Goal: Transaction & Acquisition: Purchase product/service

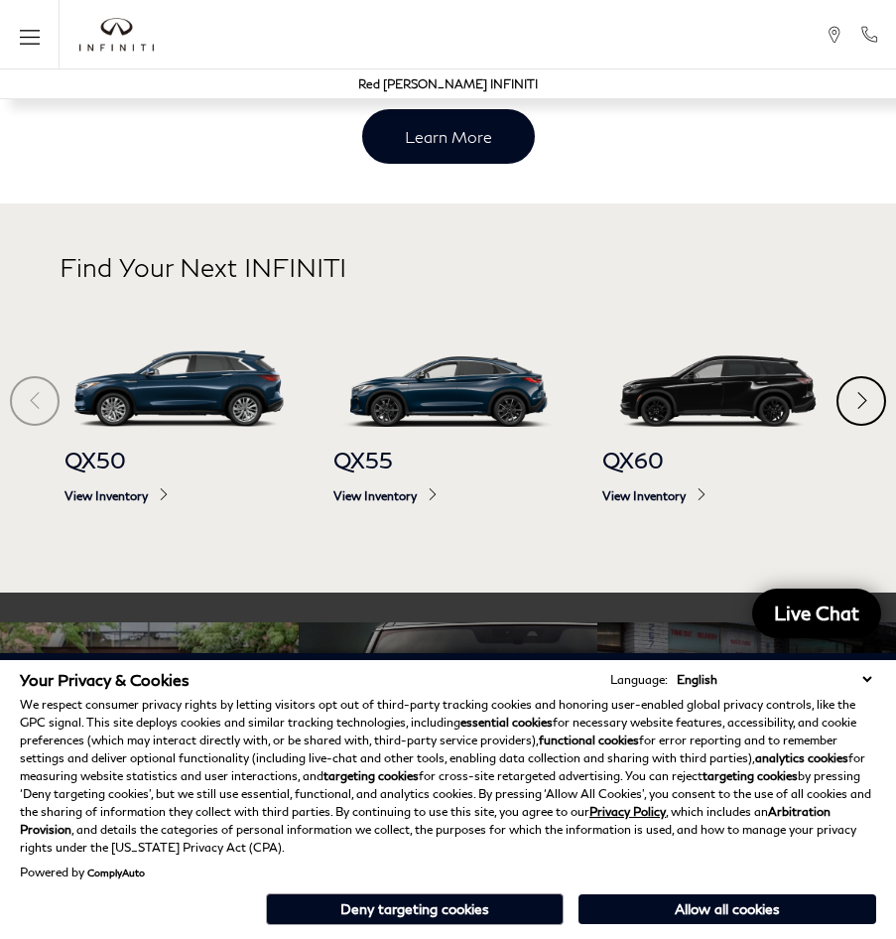
scroll to position [595, 0]
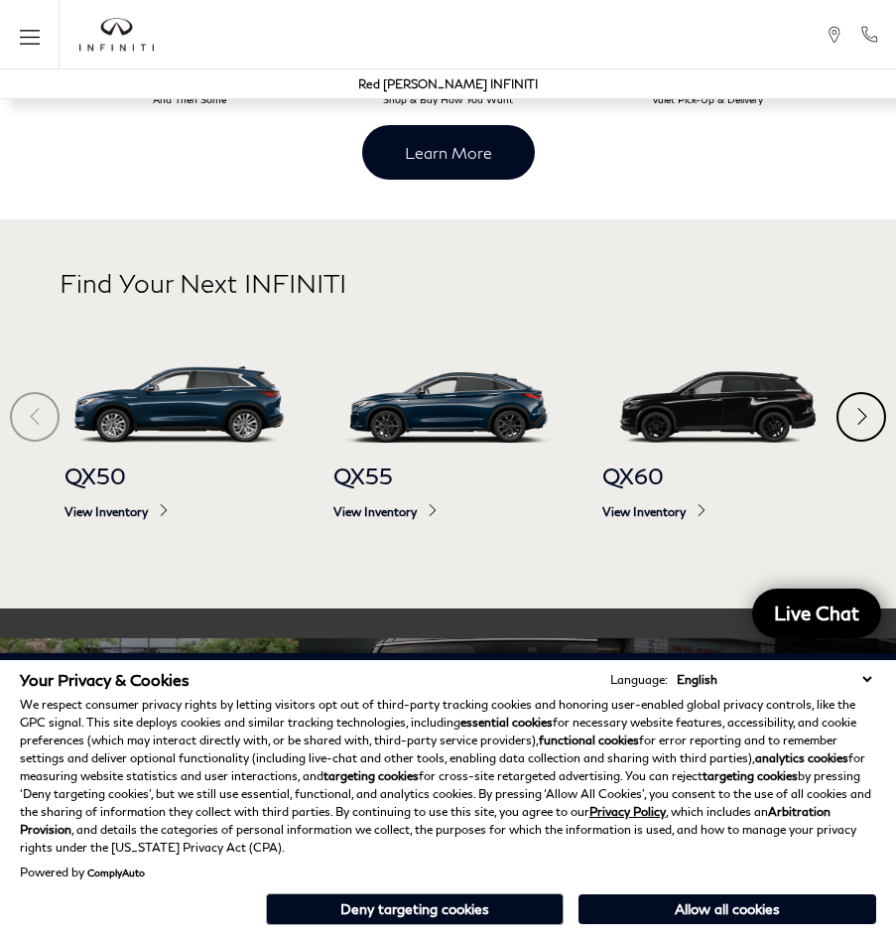
click at [851, 411] on div "Next" at bounding box center [862, 417] width 50 height 50
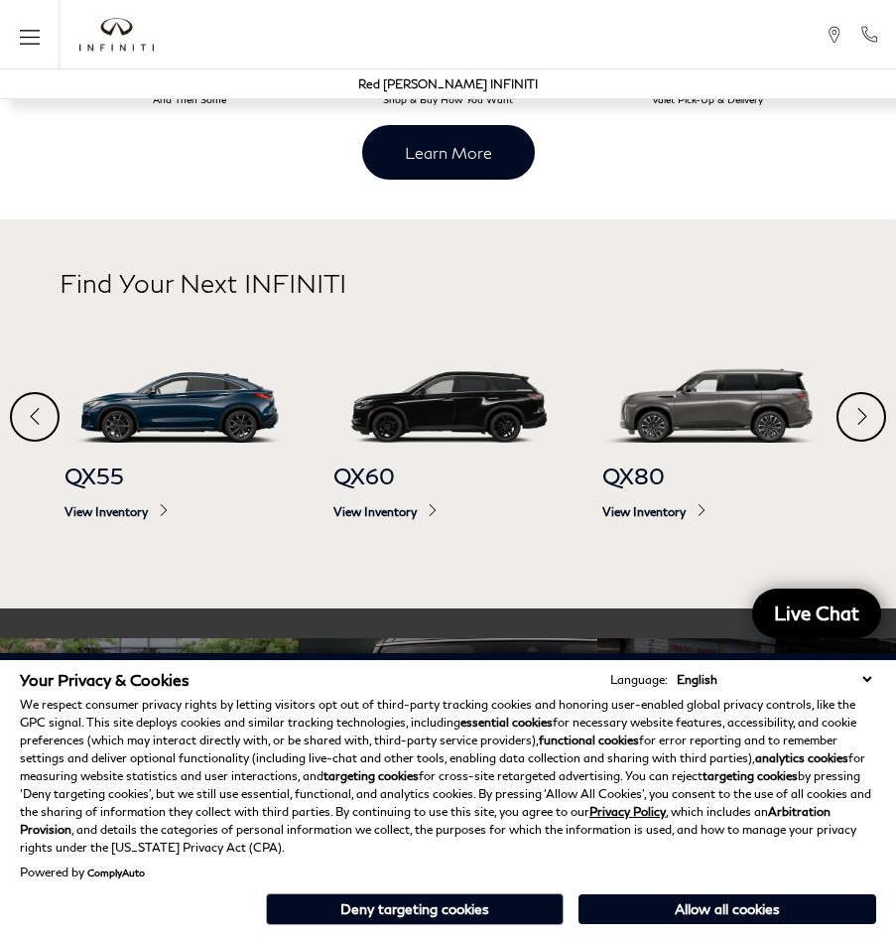
click at [41, 424] on div "Previous" at bounding box center [35, 417] width 50 height 50
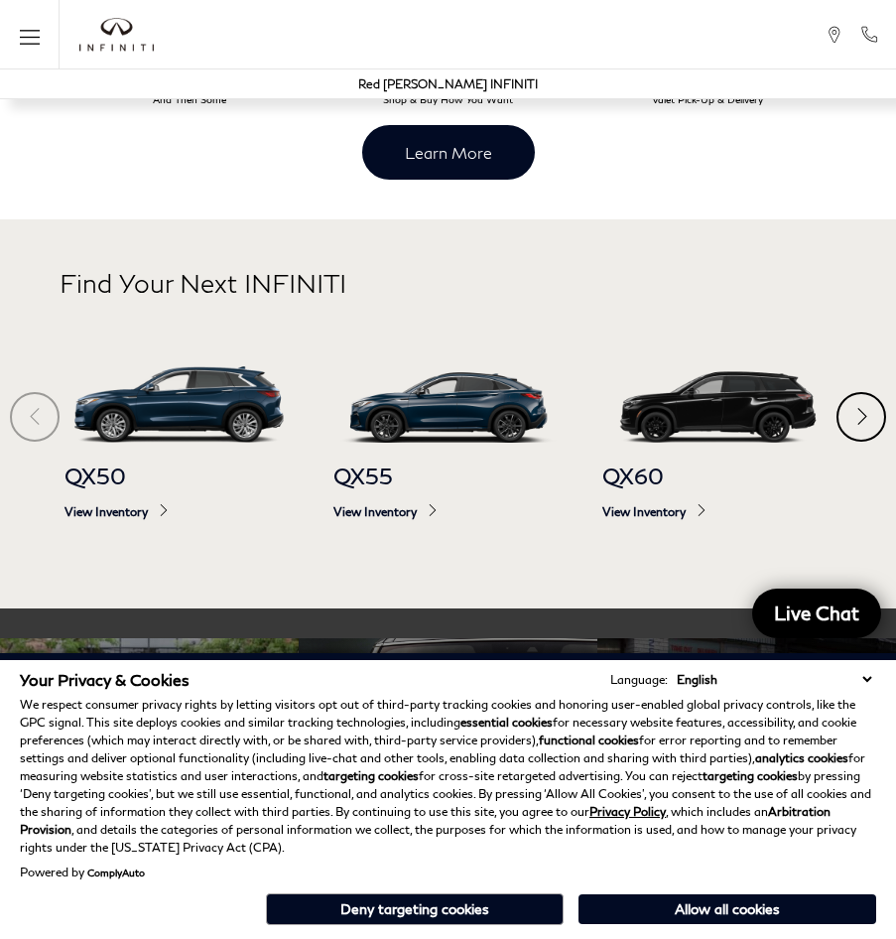
click at [41, 424] on section "Find Your Next INFINITI QX50 View Inventory QX55 View Inventory QX60 View Inven…" at bounding box center [448, 414] width 896 height 390
click at [863, 412] on div "Next" at bounding box center [862, 417] width 50 height 50
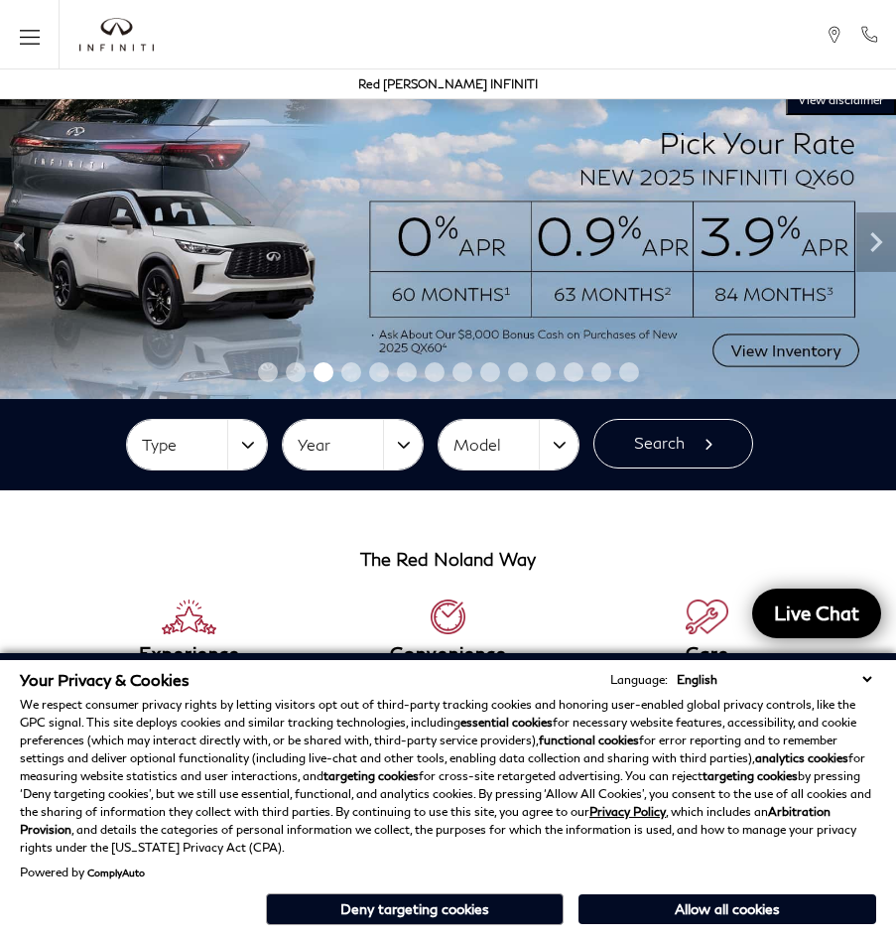
scroll to position [0, 0]
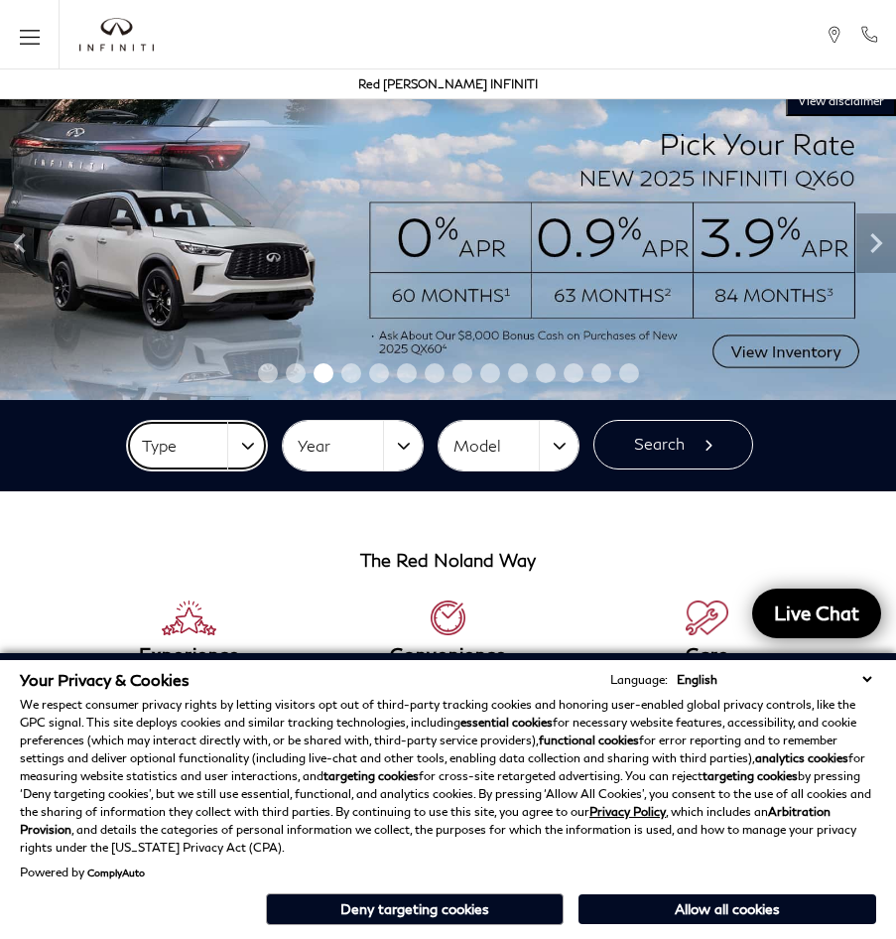
click at [244, 444] on button "Type" at bounding box center [197, 446] width 140 height 50
click at [244, 443] on button "Type" at bounding box center [197, 446] width 140 height 50
click at [568, 436] on button "Model" at bounding box center [509, 446] width 140 height 50
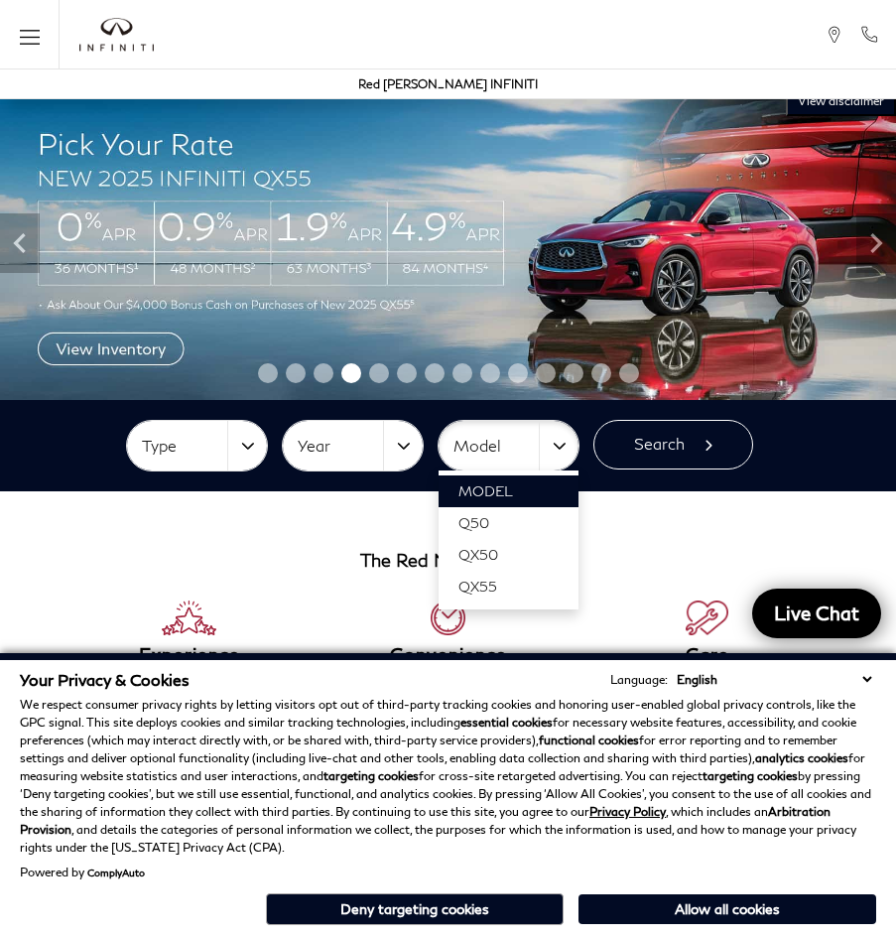
click at [564, 19] on div "Menu Menu Call Red Noland INFINITI" at bounding box center [448, 34] width 896 height 69
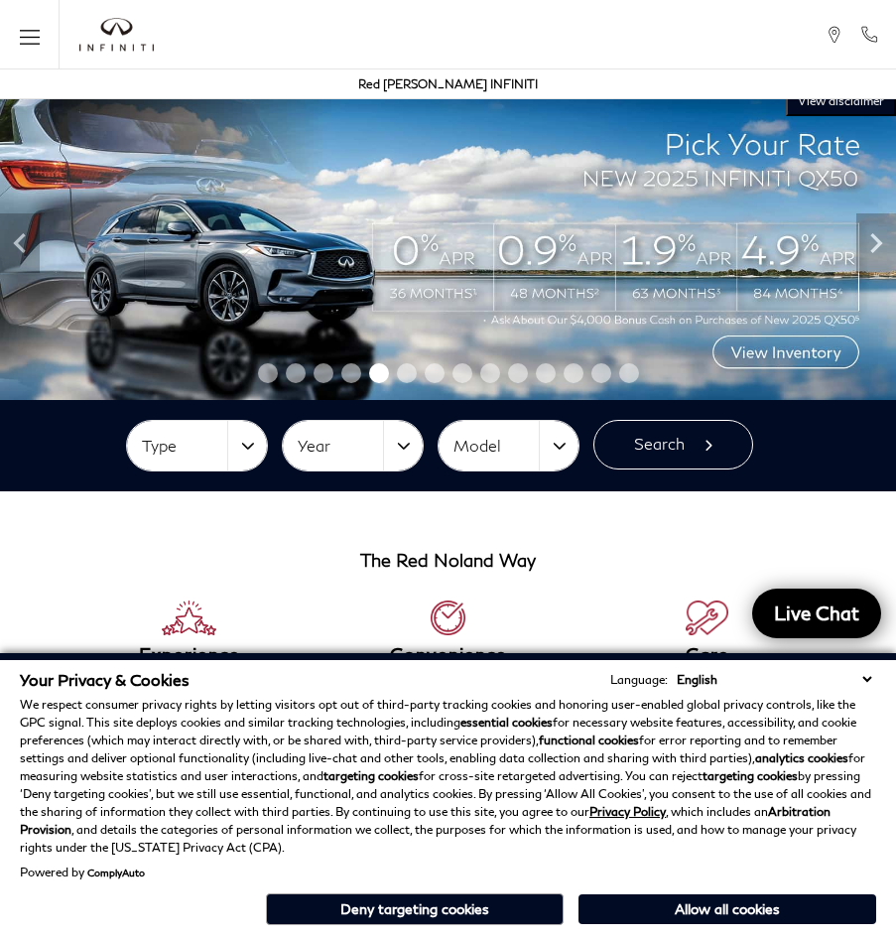
click at [22, 36] on icon "Open the main navigation menu" at bounding box center [30, 37] width 20 height 25
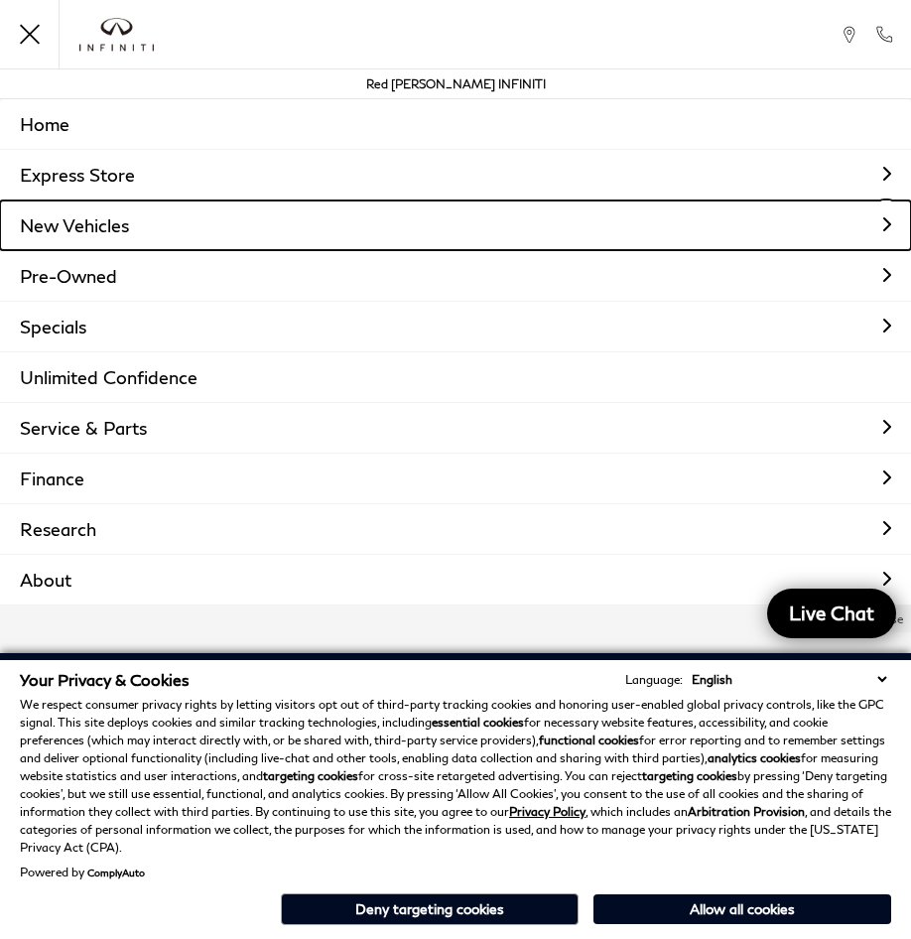
click at [67, 221] on link "New Vehicles" at bounding box center [455, 225] width 911 height 50
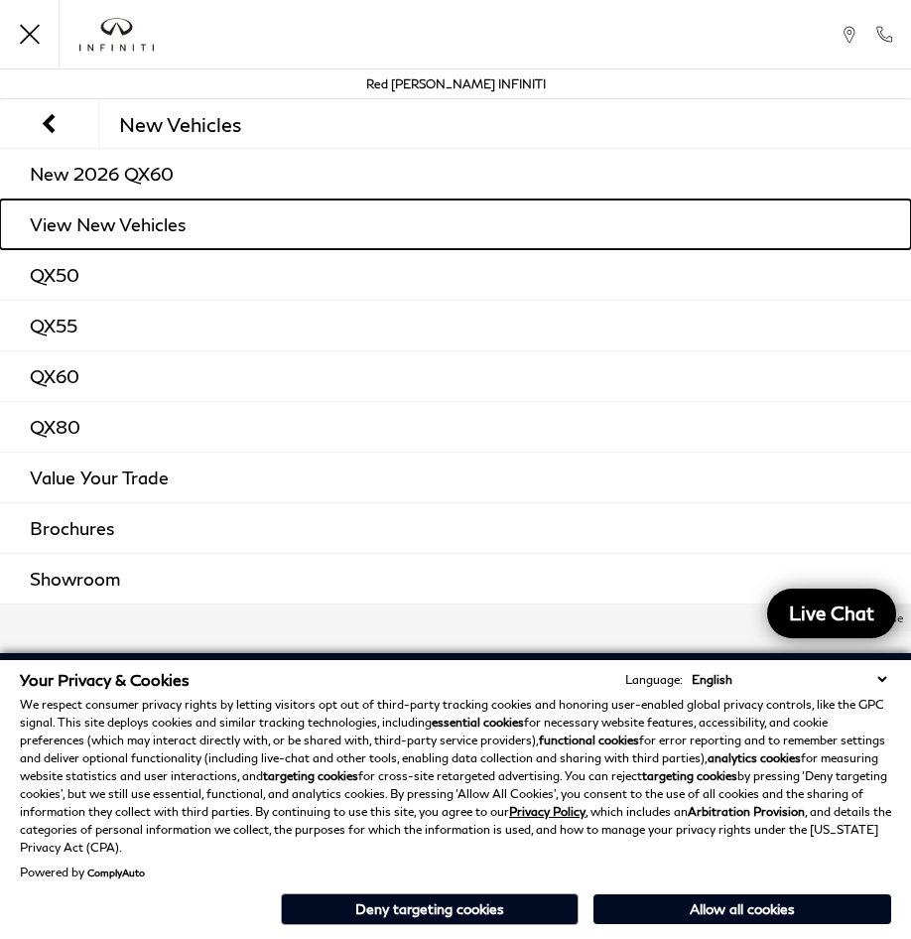
click at [111, 212] on link "View New Vehicles" at bounding box center [455, 224] width 911 height 50
click at [120, 222] on link "View New Vehicles" at bounding box center [455, 224] width 911 height 50
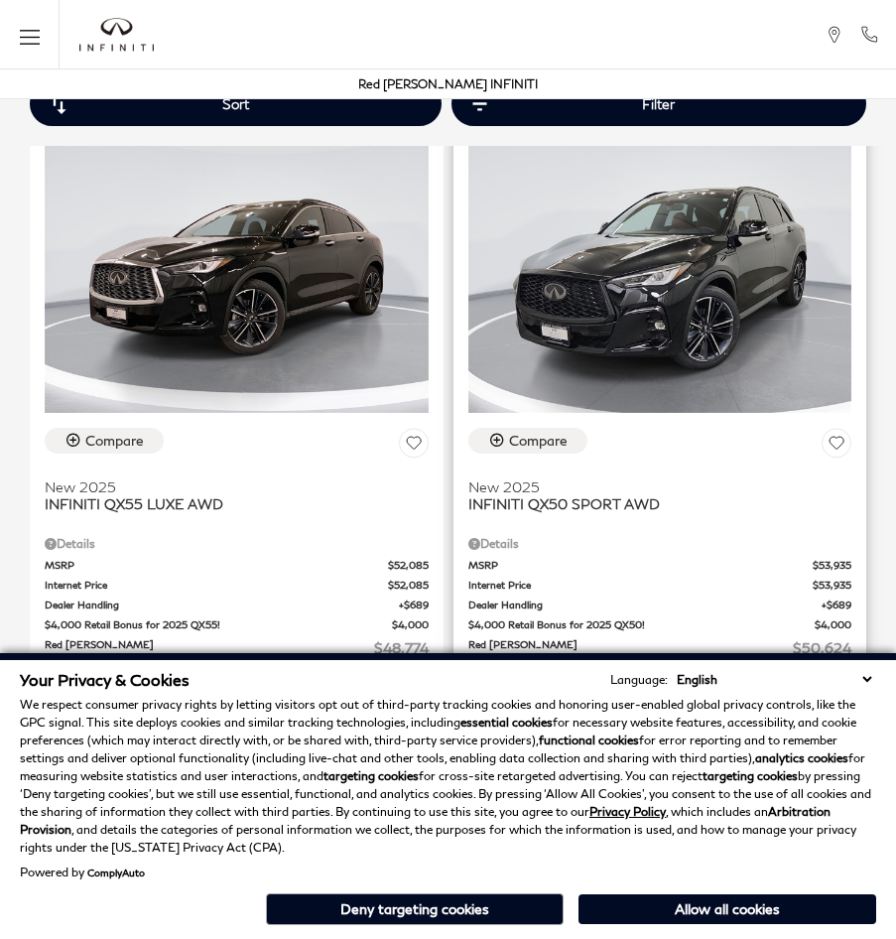
scroll to position [397, 0]
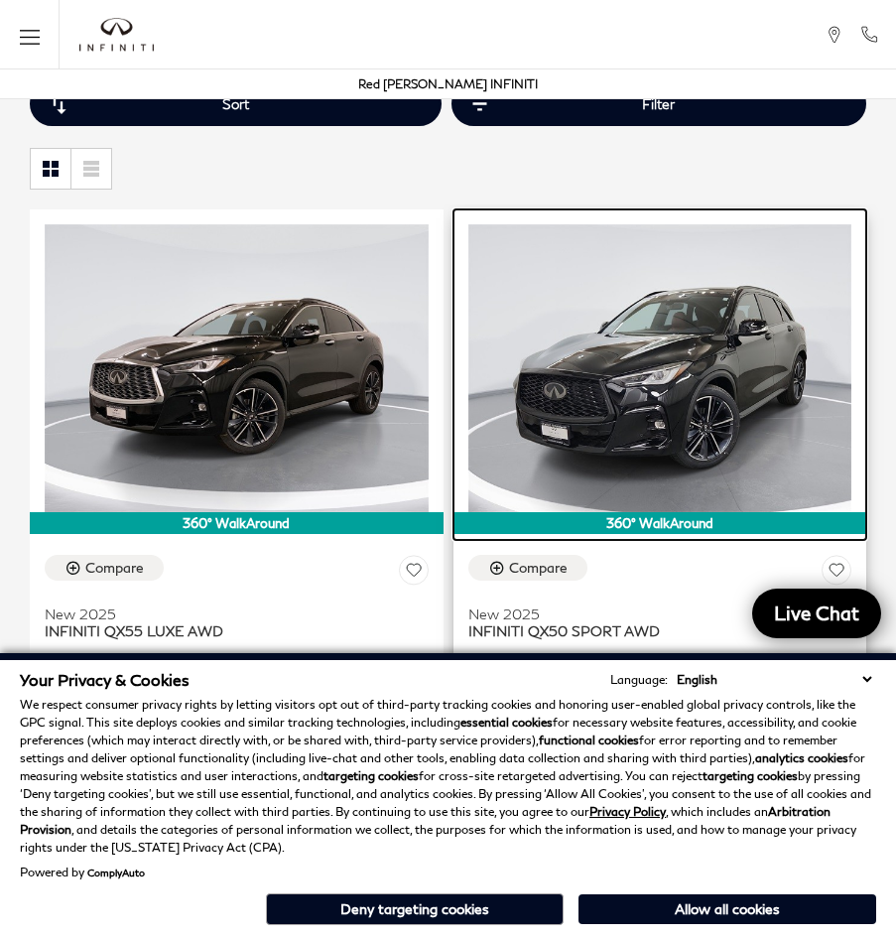
click at [707, 342] on img at bounding box center [660, 368] width 384 height 288
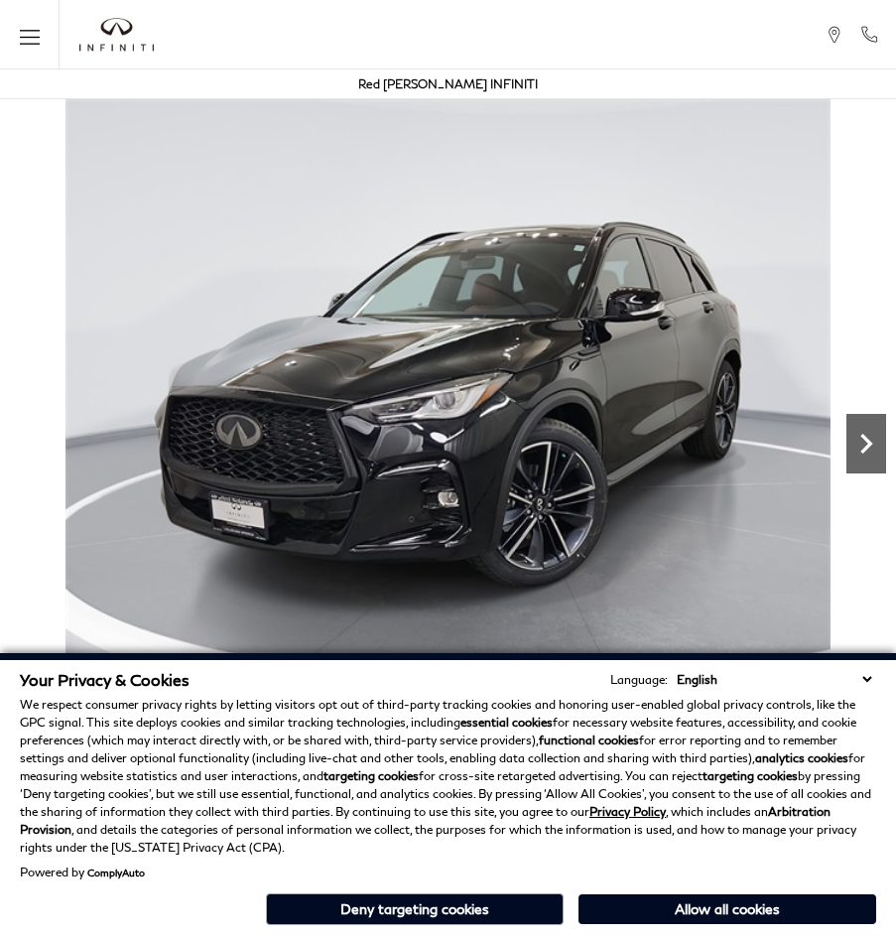
click at [866, 424] on icon "Next" at bounding box center [866, 444] width 40 height 40
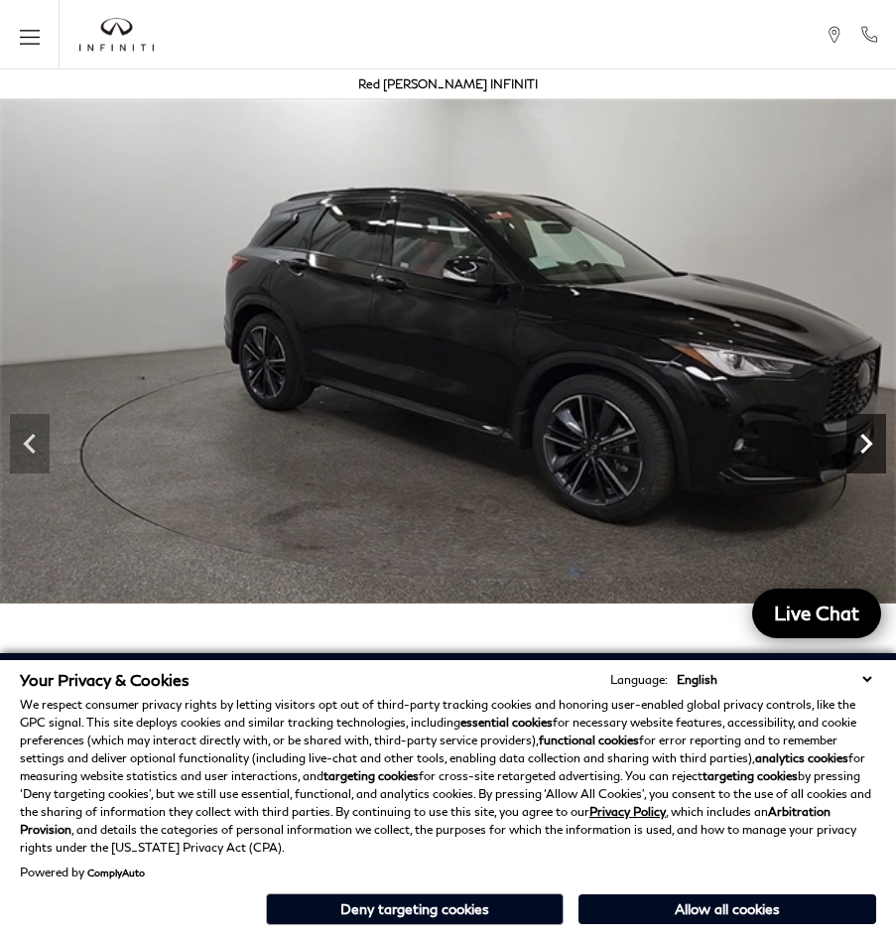
click at [866, 424] on icon "Next" at bounding box center [866, 444] width 40 height 40
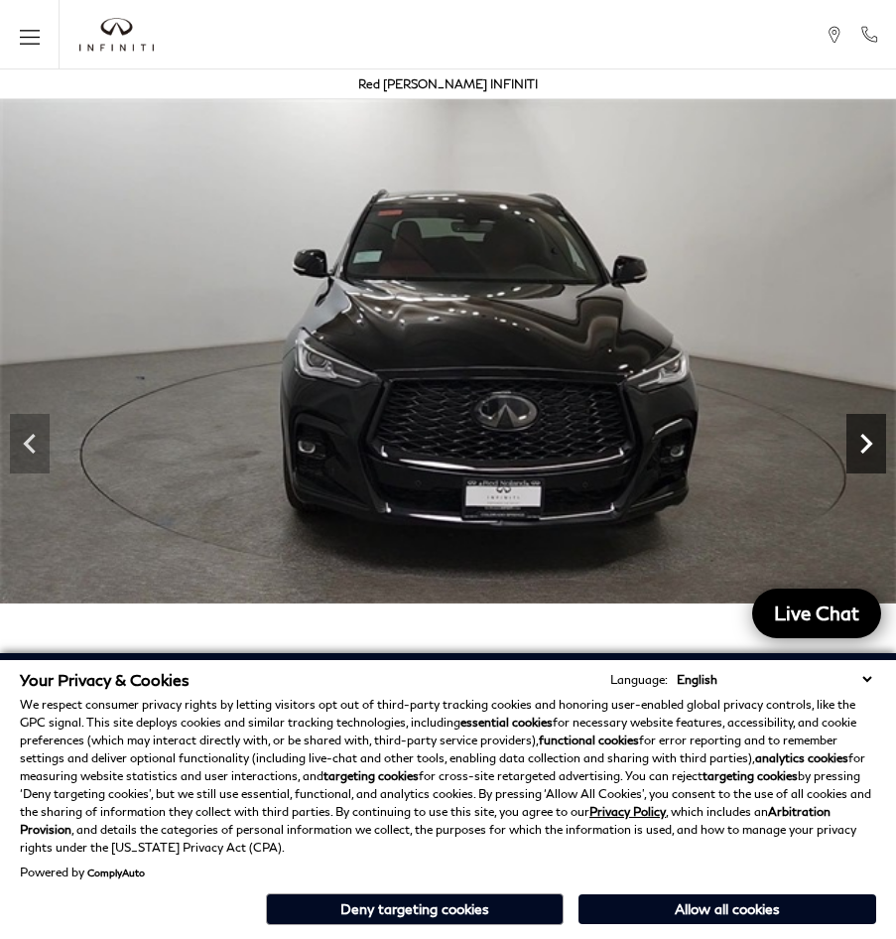
click at [866, 424] on icon "Next" at bounding box center [866, 444] width 40 height 40
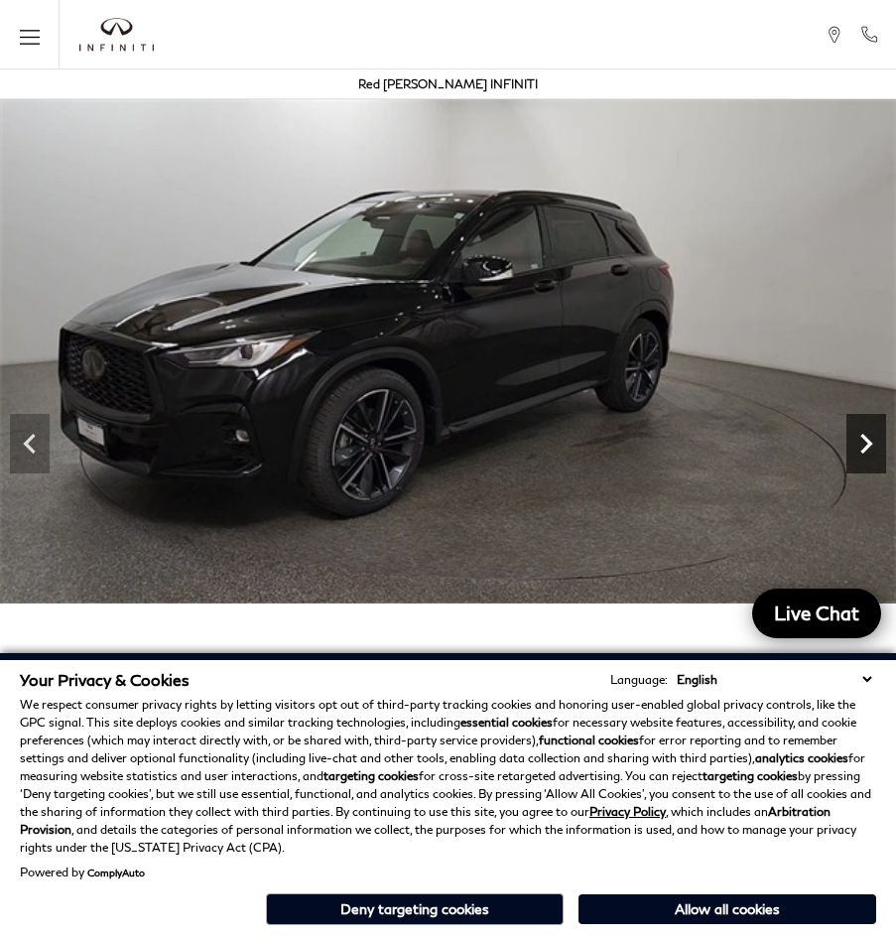
click at [866, 424] on icon "Next" at bounding box center [866, 444] width 40 height 40
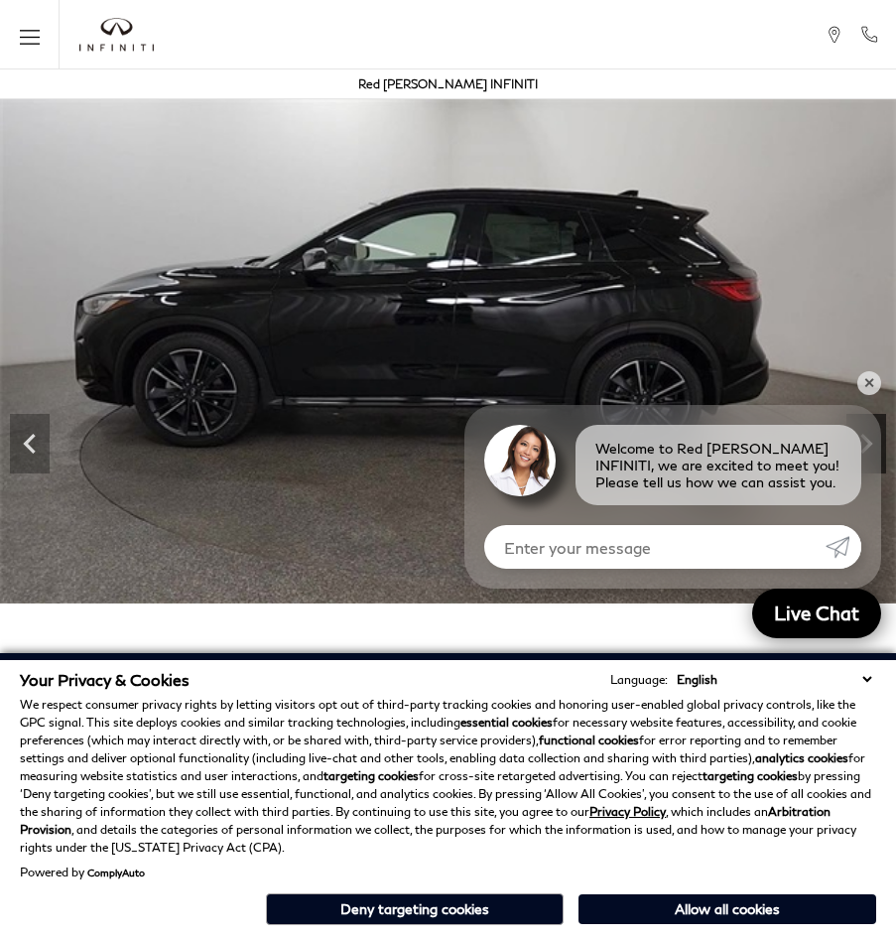
click at [866, 424] on icon "Next" at bounding box center [866, 444] width 40 height 40
